Goal: Obtain resource: Download file/media

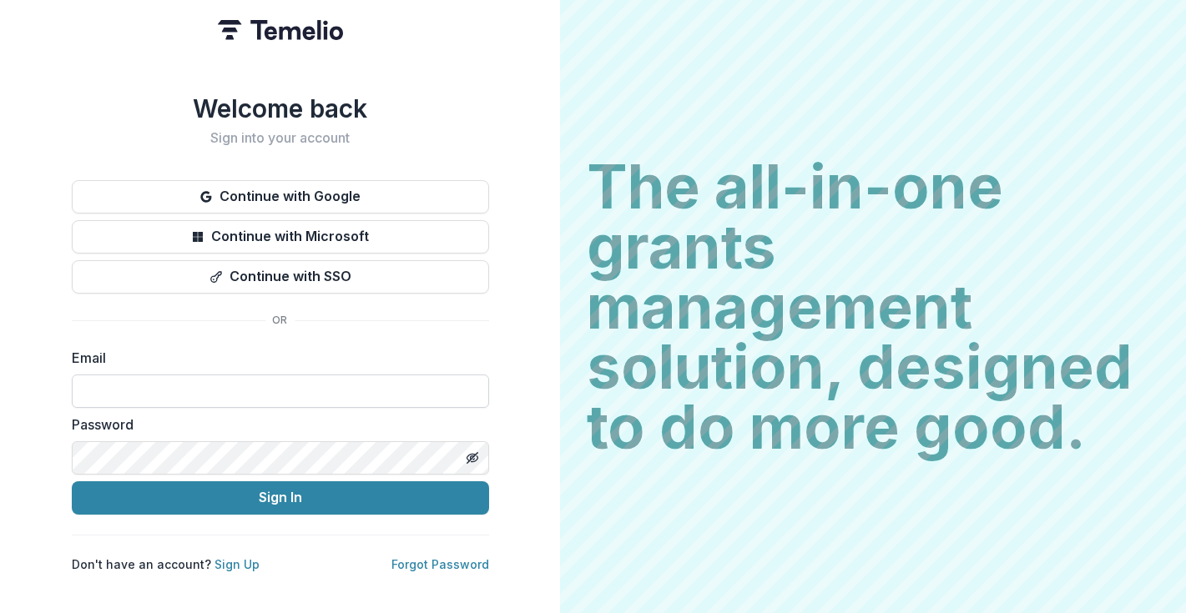
click at [167, 379] on input at bounding box center [280, 391] width 417 height 33
type input "**********"
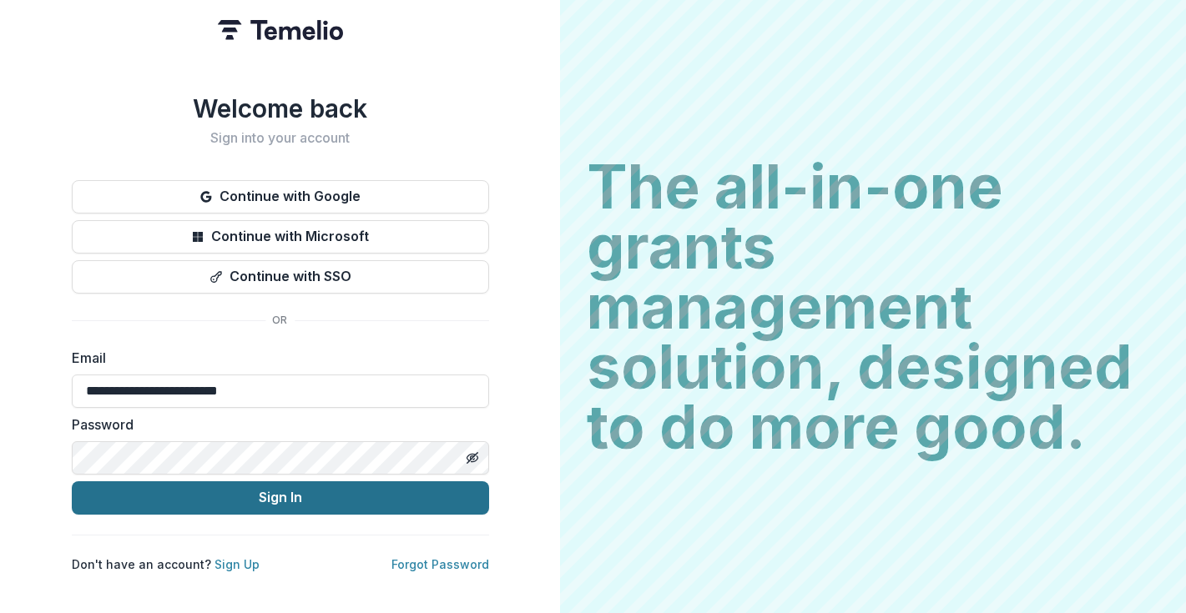
click at [203, 495] on button "Sign In" at bounding box center [280, 497] width 417 height 33
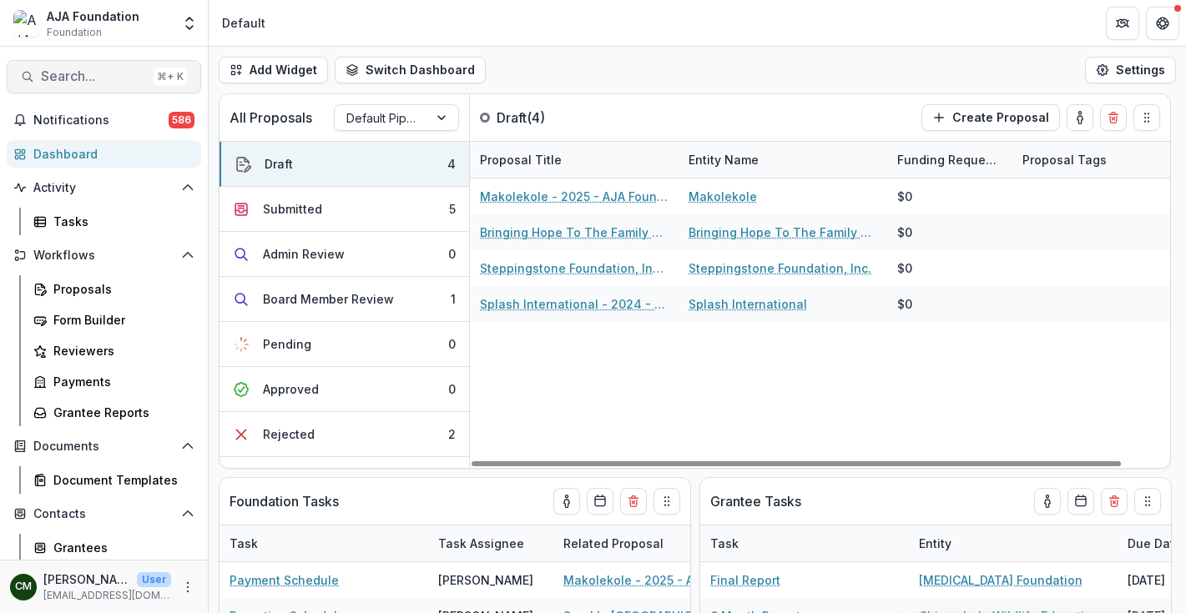
click at [87, 76] on span "Search..." at bounding box center [94, 76] width 106 height 16
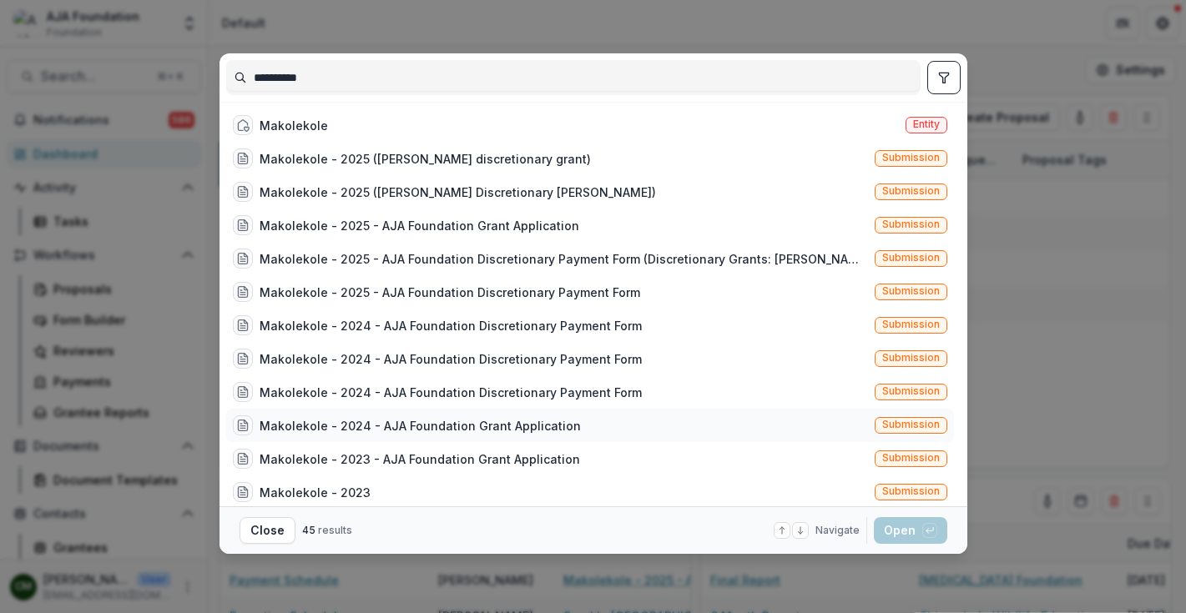
type input "**********"
click at [412, 419] on div "Makolekole - 2024 - AJA Foundation Grant Application" at bounding box center [420, 426] width 321 height 18
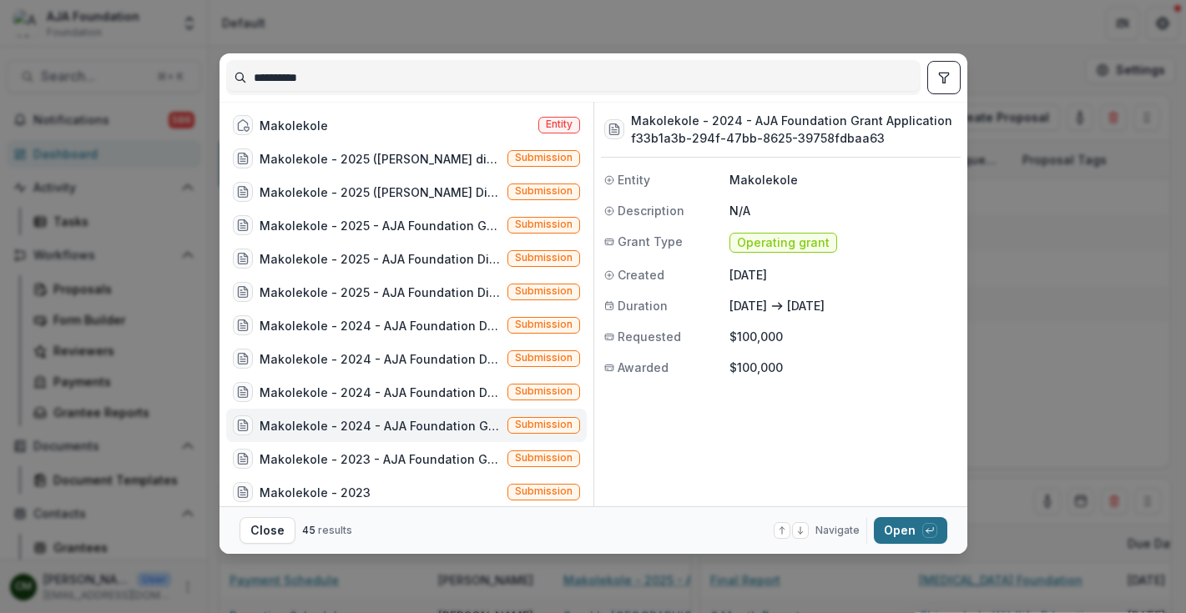
click at [892, 528] on button "Open with enter key" at bounding box center [910, 530] width 73 height 27
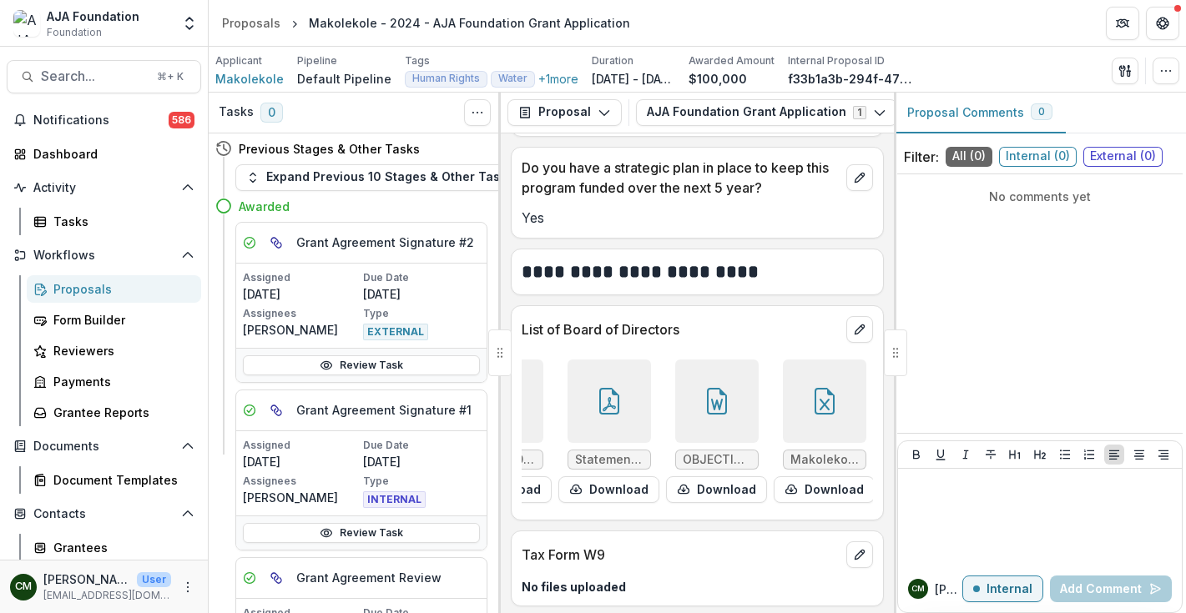
scroll to position [0, 184]
click at [810, 476] on button "Download" at bounding box center [824, 489] width 101 height 27
click at [624, 476] on button "Download" at bounding box center [609, 489] width 101 height 27
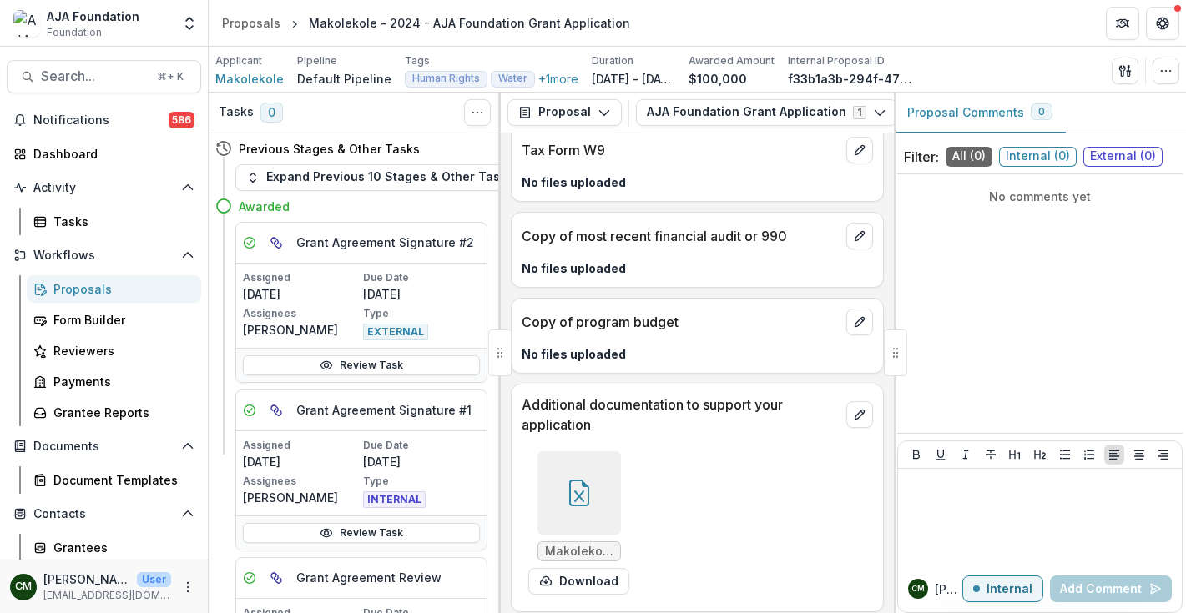
scroll to position [8125, 0]
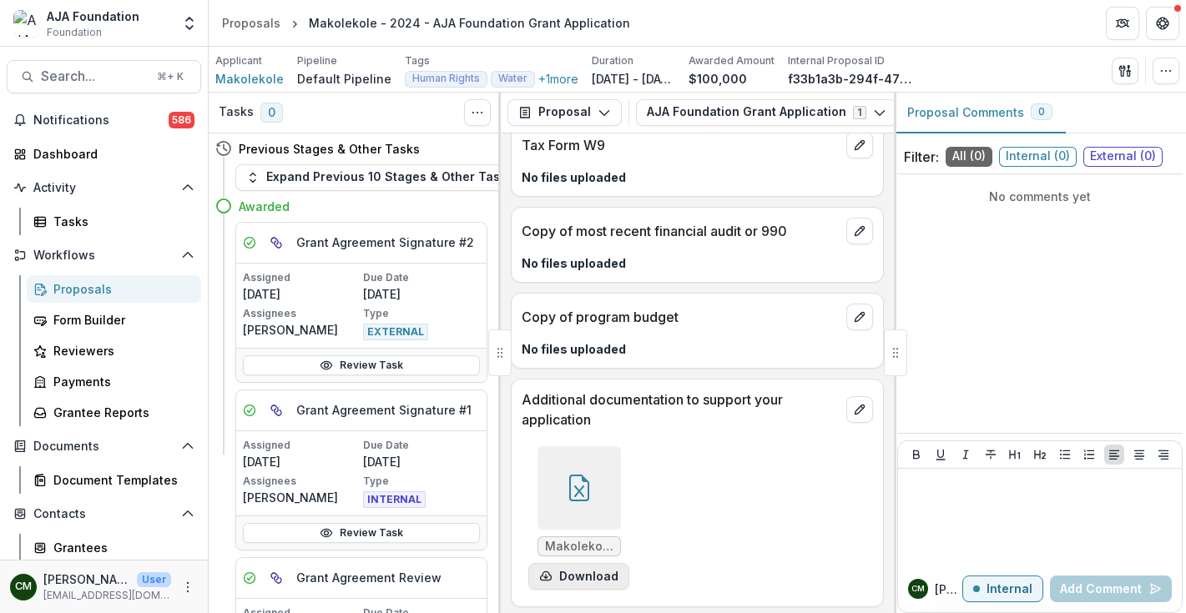
click at [597, 572] on button "Download" at bounding box center [578, 576] width 101 height 27
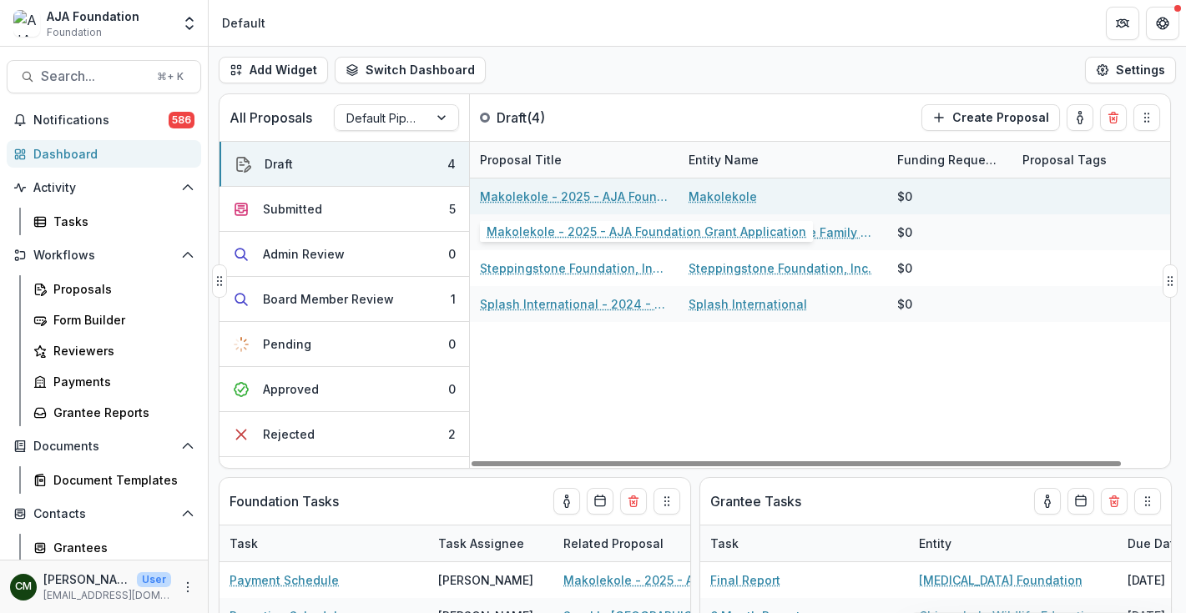
click at [607, 202] on link "Makolekole - 2025 - AJA Foundation Grant Application" at bounding box center [574, 197] width 189 height 18
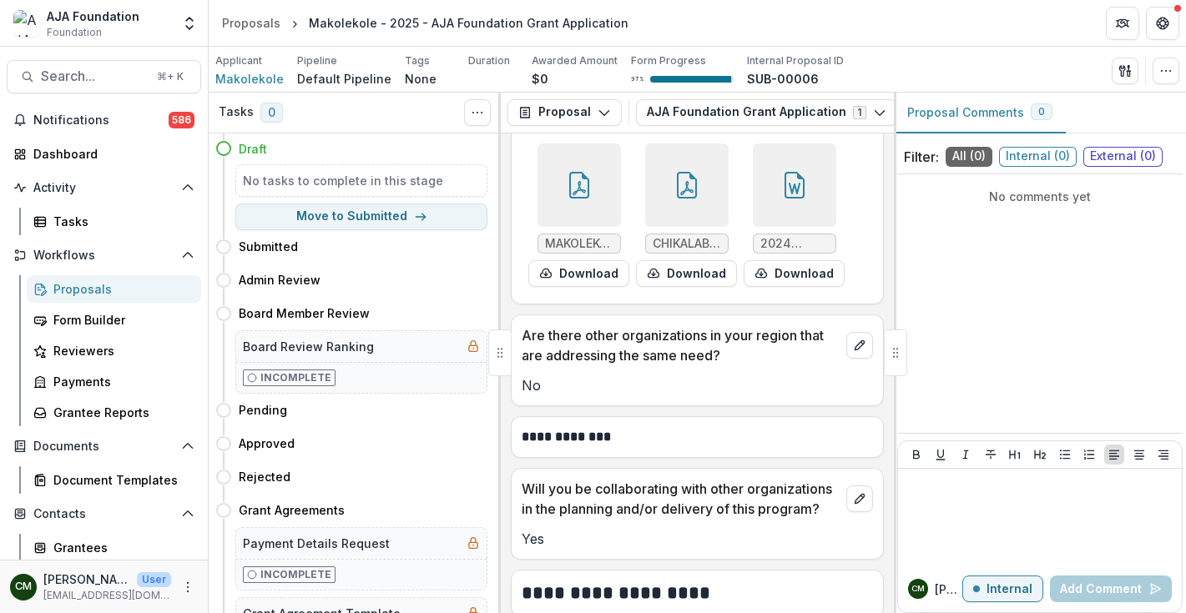
scroll to position [9300, 0]
click at [577, 197] on icon at bounding box center [578, 190] width 13 height 14
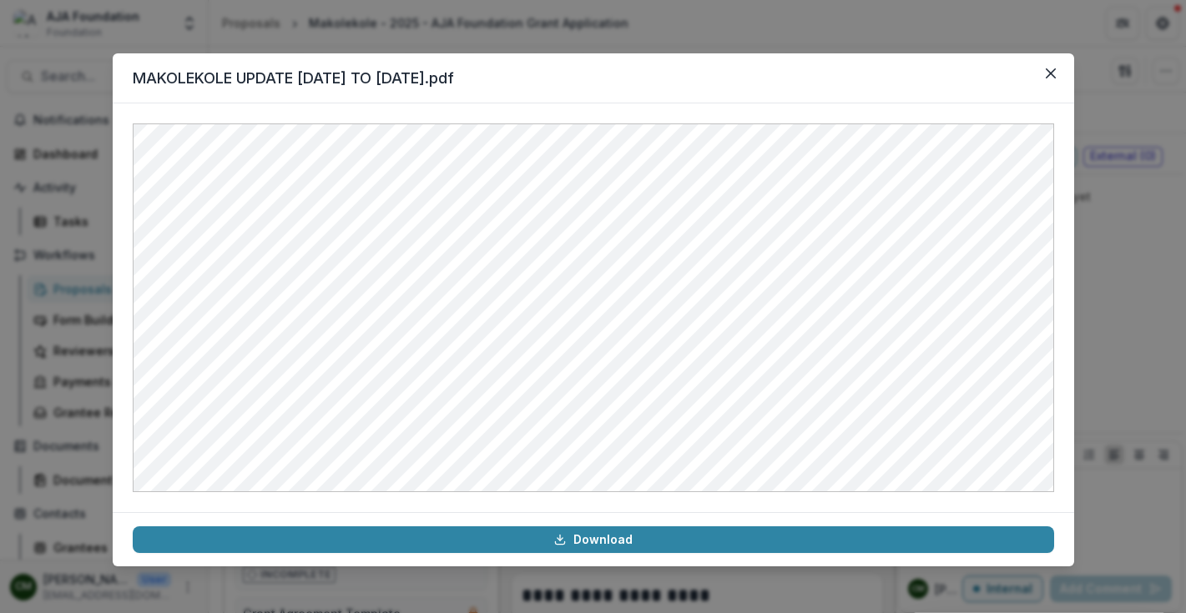
scroll to position [9303, 0]
click at [1046, 77] on icon "Close" at bounding box center [1050, 73] width 10 height 10
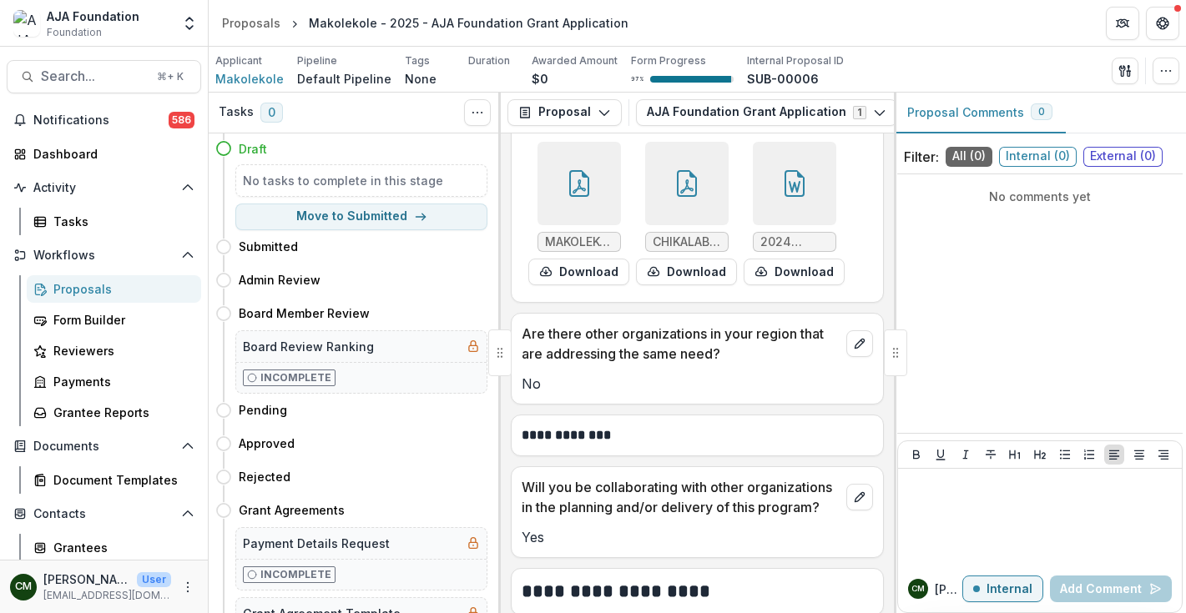
click at [810, 225] on div at bounding box center [794, 183] width 83 height 83
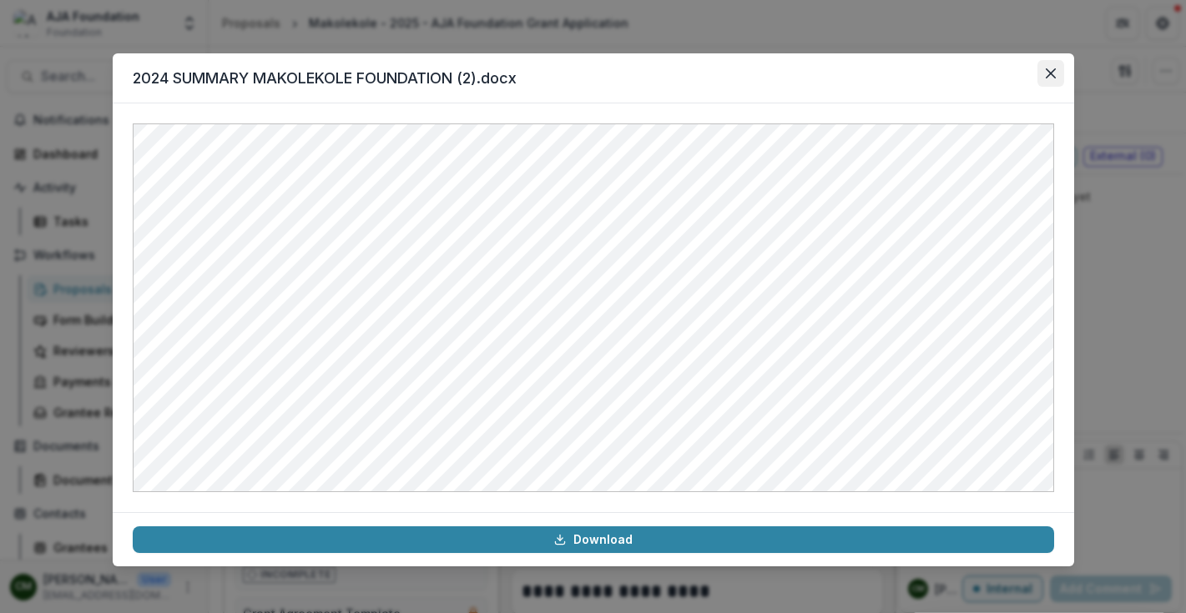
click at [1053, 76] on icon "Close" at bounding box center [1050, 73] width 10 height 10
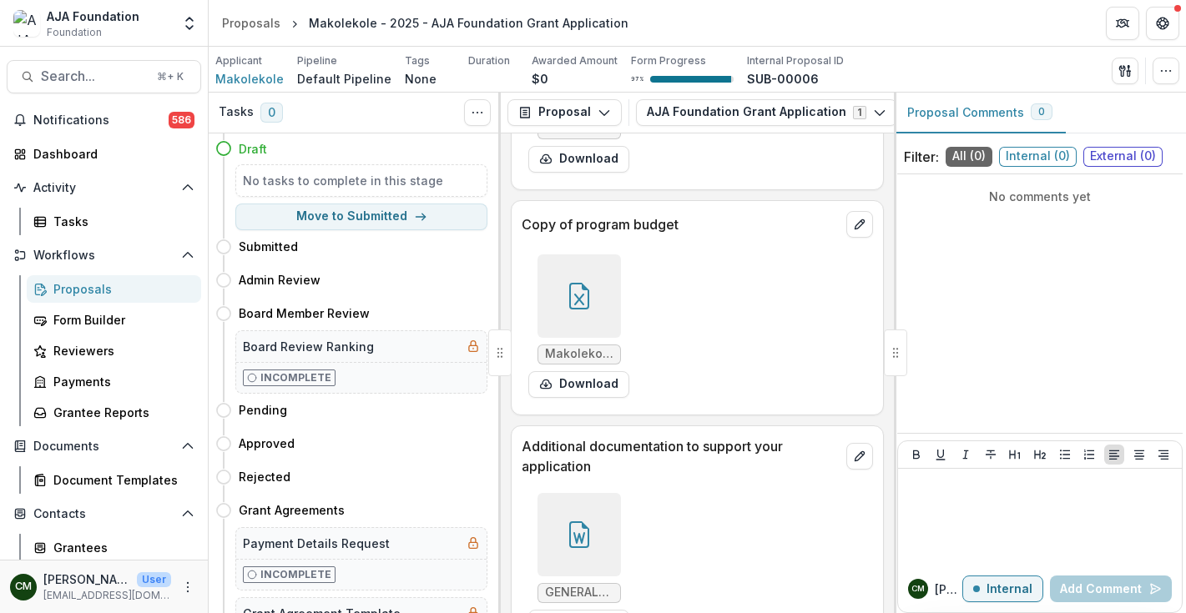
scroll to position [13636, 0]
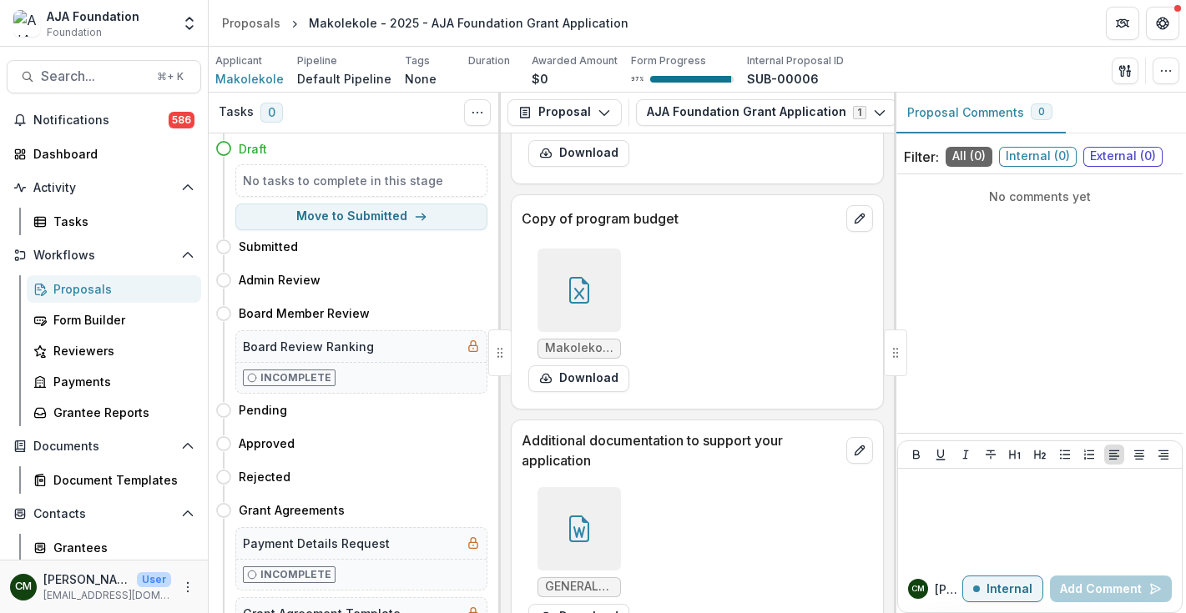
click at [590, 304] on icon at bounding box center [579, 290] width 27 height 27
